Goal: Transaction & Acquisition: Purchase product/service

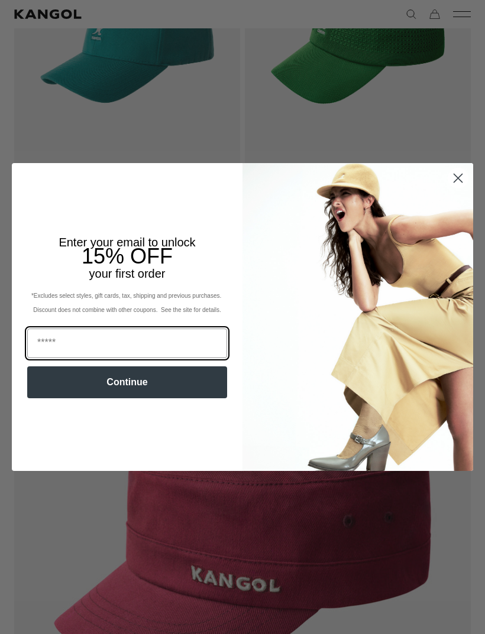
scroll to position [605, 0]
click at [205, 343] on input "Email" at bounding box center [127, 344] width 200 height 30
type input "**********"
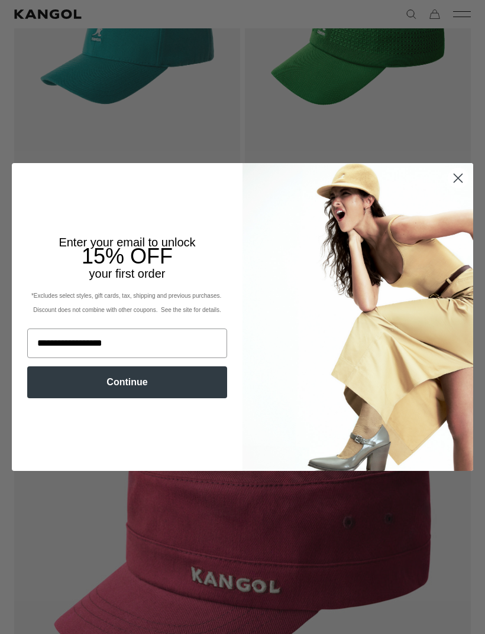
click at [109, 389] on button "Continue" at bounding box center [127, 383] width 200 height 32
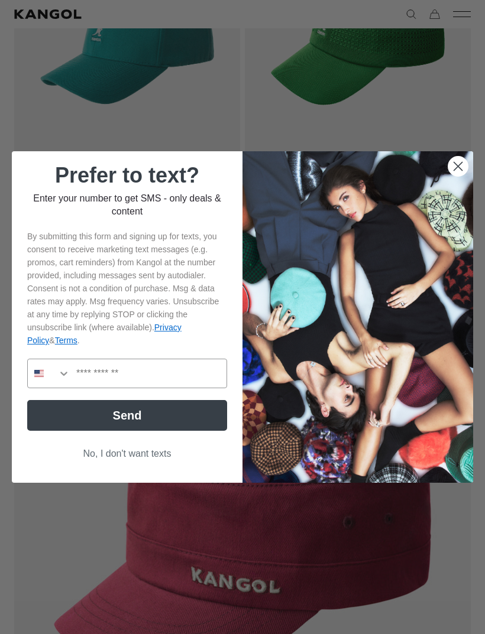
scroll to position [0, 0]
click at [93, 373] on input "Phone Number" at bounding box center [148, 373] width 156 height 28
type input "**********"
click at [102, 412] on button "Send" at bounding box center [127, 415] width 200 height 31
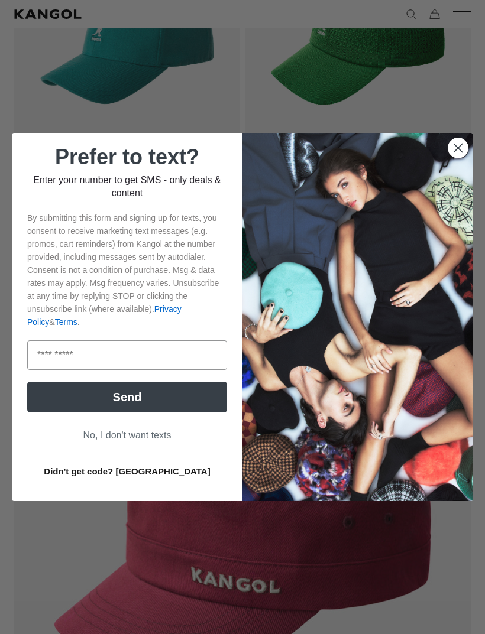
click at [52, 358] on input "Enter code" at bounding box center [127, 356] width 200 height 30
type input "**"
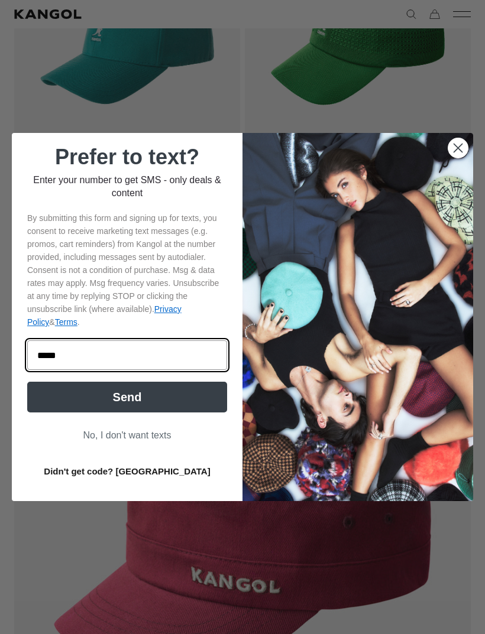
type input "******"
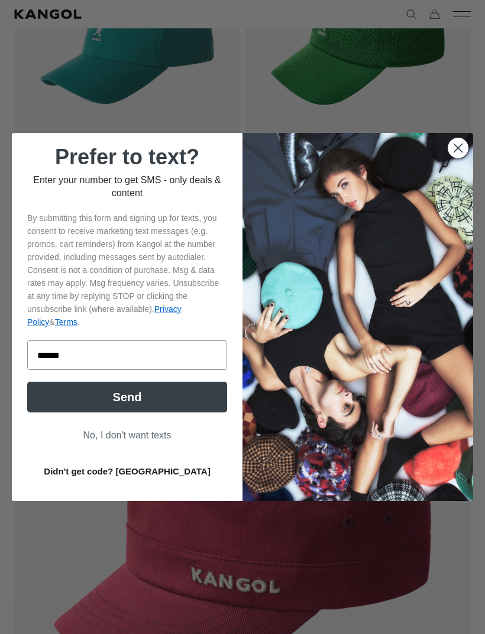
click input "******" at bounding box center [0, 0] width 0 height 0
click at [91, 396] on button "Send" at bounding box center [127, 397] width 200 height 31
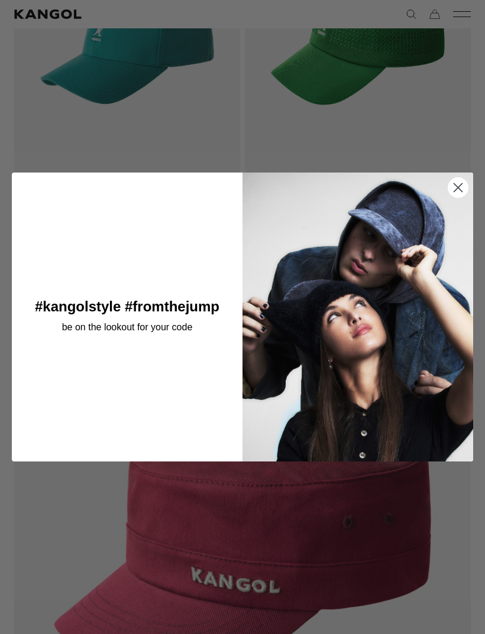
scroll to position [0, 0]
click at [451, 185] on circle "Close dialog" at bounding box center [458, 188] width 20 height 20
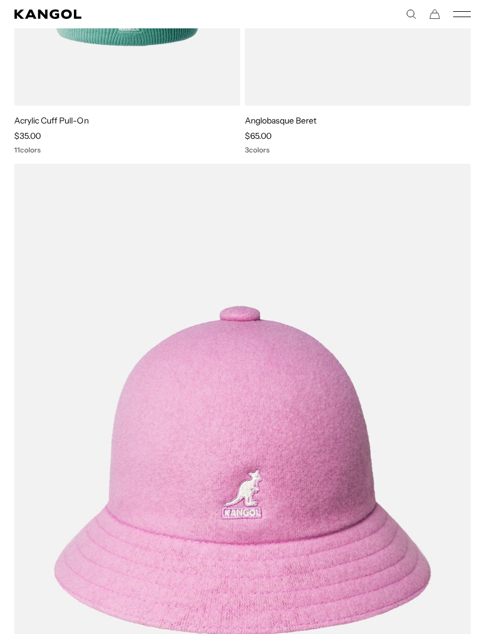
scroll to position [0, 244]
click at [410, 15] on icon "Search here" at bounding box center [411, 14] width 11 height 11
type input "**********"
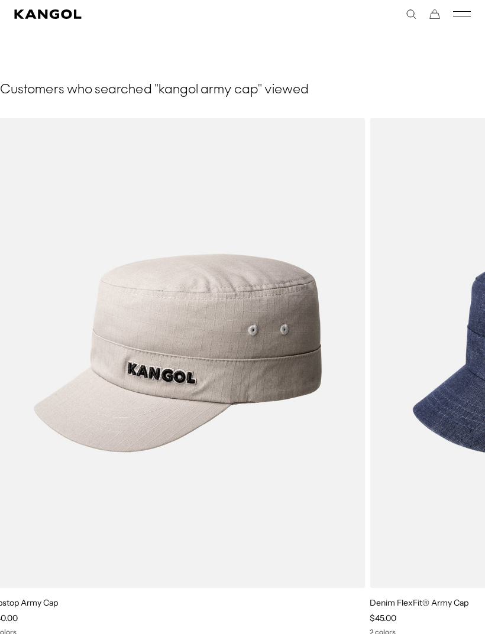
click at [0, 0] on img "2 of 5" at bounding box center [0, 0] width 0 height 0
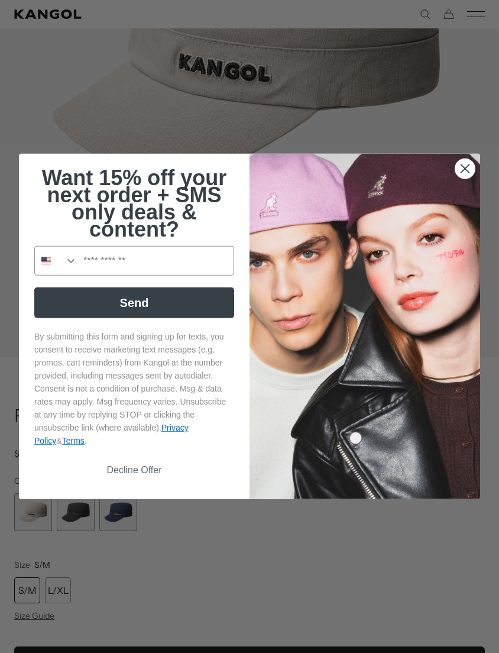
scroll to position [0, 244]
click at [466, 173] on icon "Close dialog" at bounding box center [465, 169] width 8 height 8
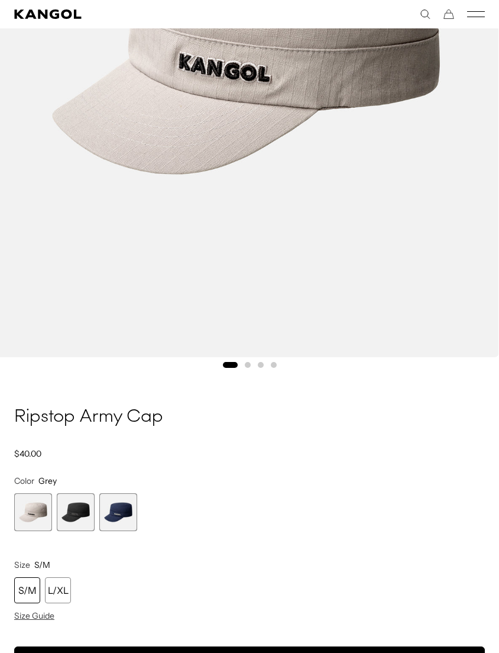
click at [74, 513] on span "2 of 3" at bounding box center [76, 512] width 38 height 38
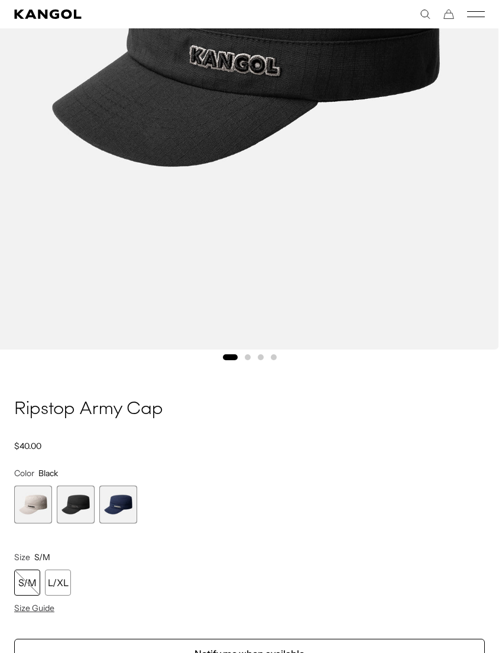
click at [109, 501] on span "3 of 3" at bounding box center [118, 504] width 38 height 38
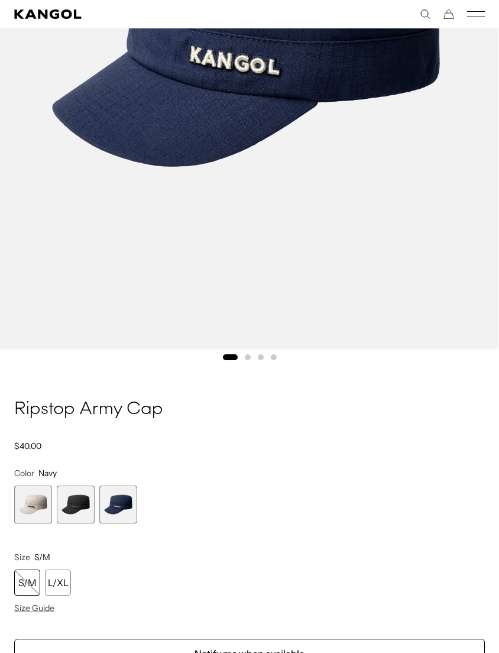
click at [26, 502] on span "1 of 3" at bounding box center [33, 504] width 38 height 38
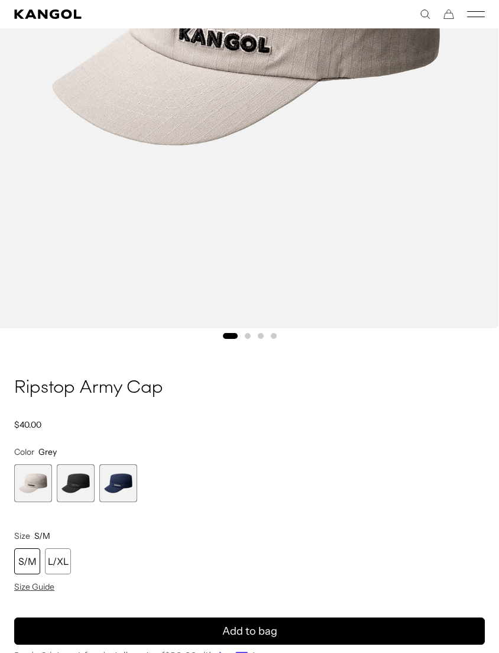
scroll to position [440, 0]
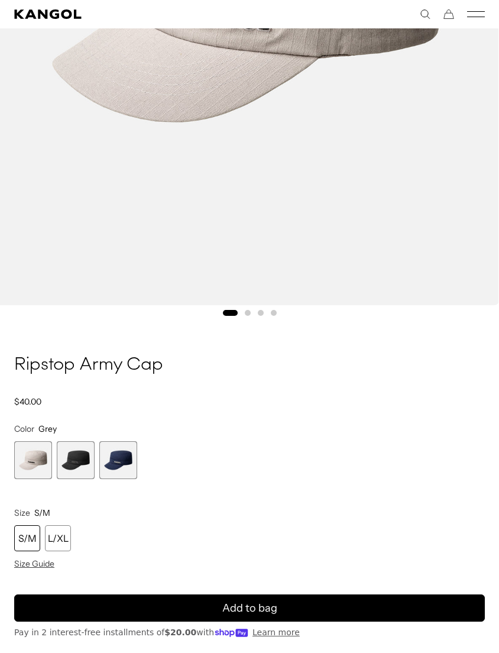
click at [22, 534] on div "S/M" at bounding box center [27, 538] width 26 height 26
click at [71, 459] on span "2 of 3" at bounding box center [76, 460] width 38 height 38
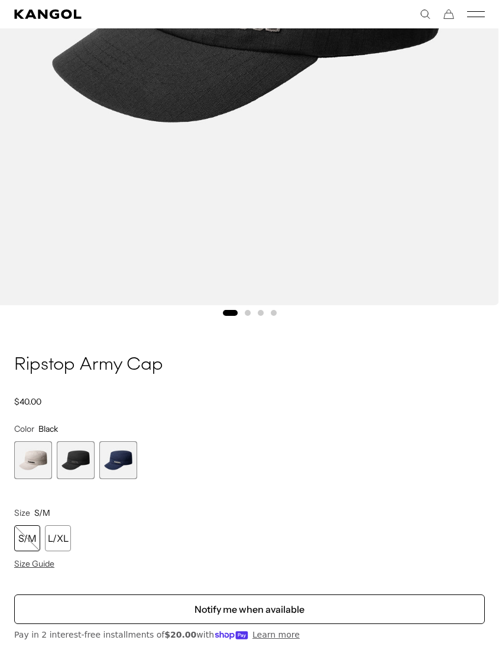
click at [27, 466] on span "1 of 3" at bounding box center [33, 460] width 38 height 38
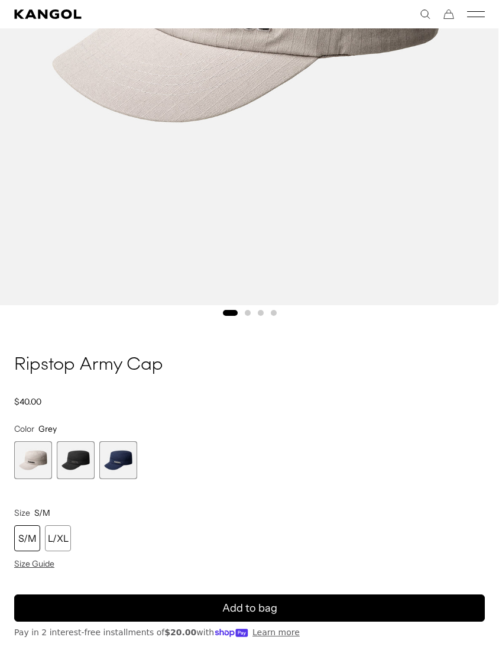
scroll to position [0, 244]
click at [20, 535] on div "S/M" at bounding box center [27, 538] width 26 height 26
click at [377, 607] on button "Add to bag" at bounding box center [249, 607] width 471 height 27
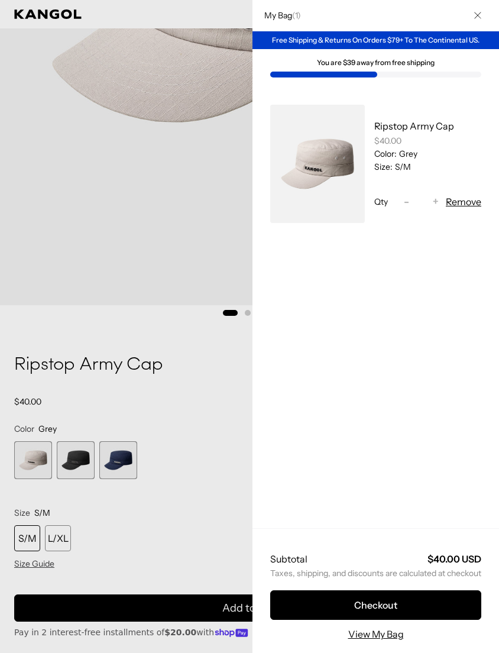
scroll to position [0, 0]
click at [356, 620] on button "Checkout" at bounding box center [375, 605] width 211 height 30
